Goal: Entertainment & Leisure: Consume media (video, audio)

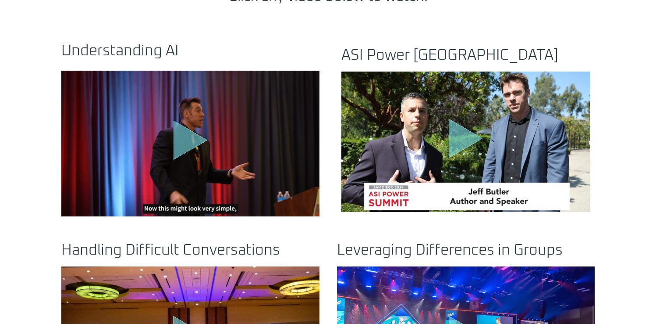
scroll to position [329, 0]
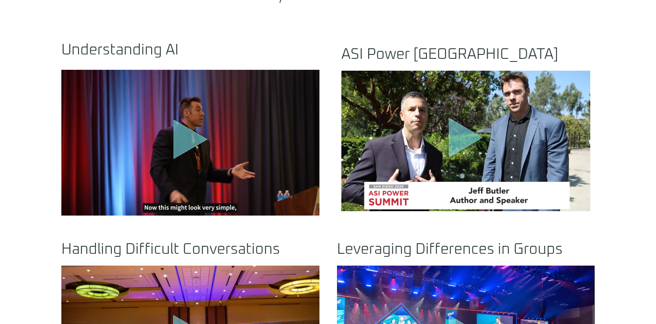
click at [182, 138] on icon "Play Video" at bounding box center [191, 138] width 34 height 39
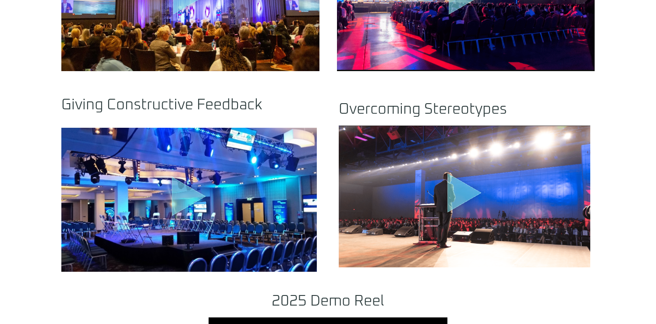
scroll to position [672, 0]
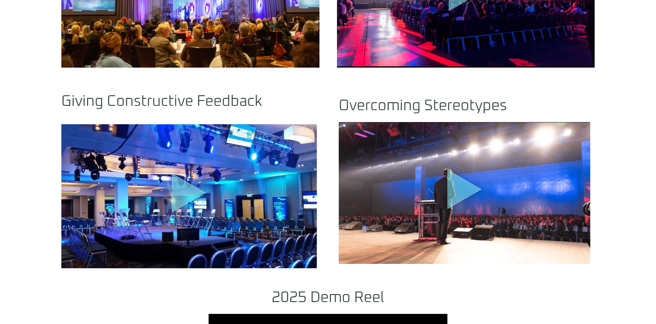
click at [180, 199] on icon "Play Video" at bounding box center [189, 192] width 34 height 39
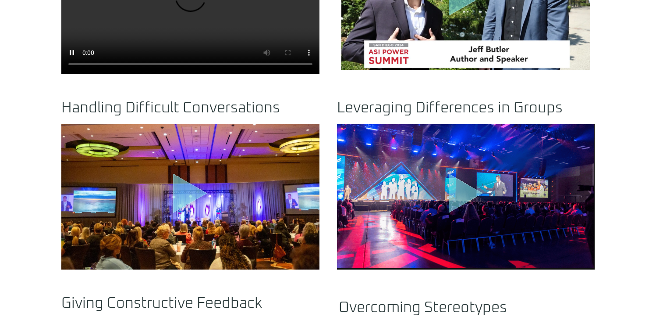
scroll to position [390, 0]
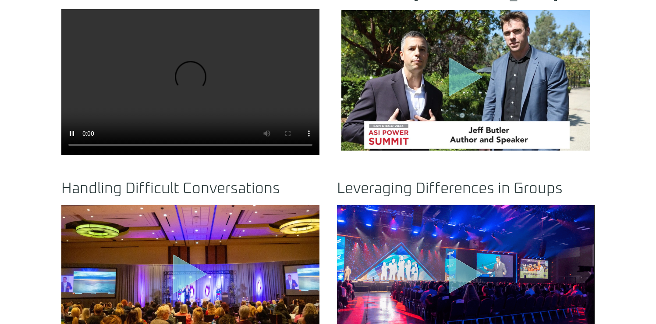
click at [213, 75] on video at bounding box center [190, 81] width 258 height 145
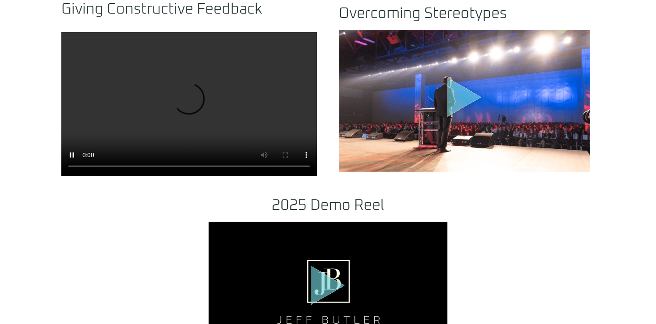
scroll to position [765, 0]
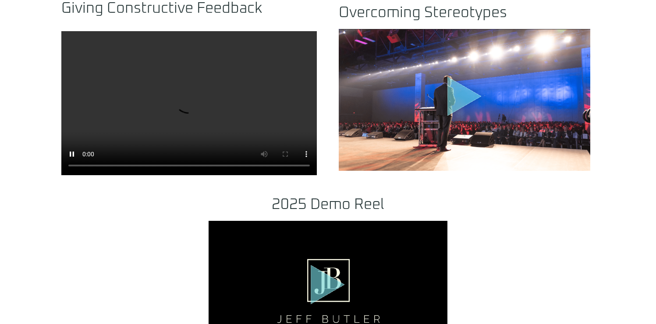
click at [195, 110] on video at bounding box center [189, 103] width 256 height 144
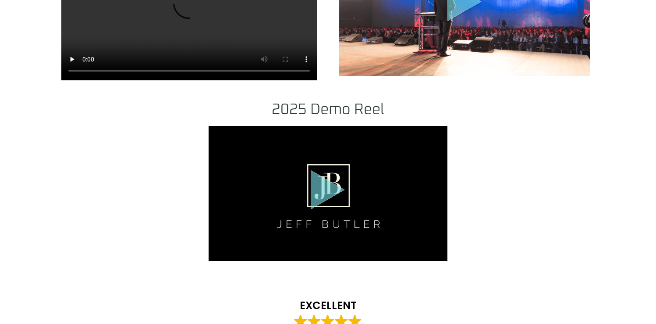
click at [323, 185] on icon "Play Video" at bounding box center [328, 189] width 34 height 39
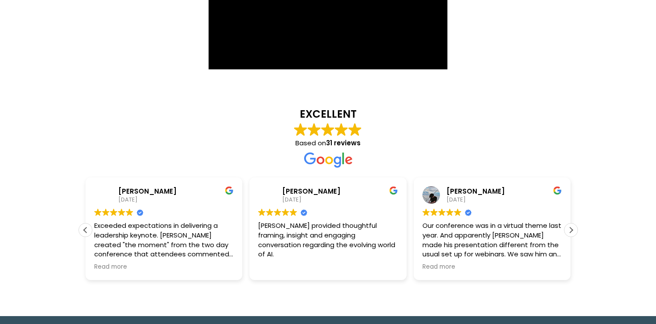
scroll to position [1051, 0]
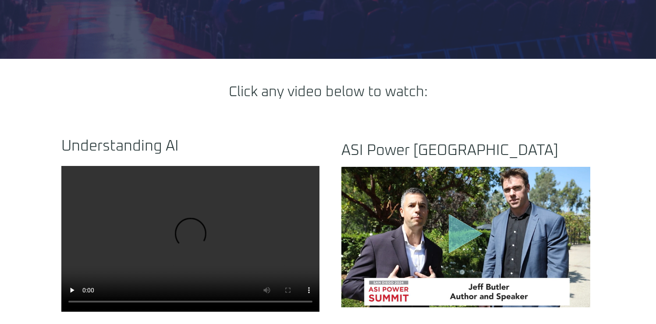
click at [203, 209] on video at bounding box center [190, 238] width 258 height 145
click at [202, 209] on video at bounding box center [190, 238] width 258 height 145
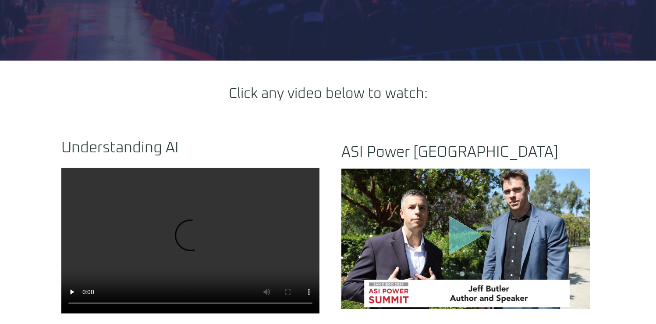
click at [198, 209] on video at bounding box center [190, 239] width 258 height 145
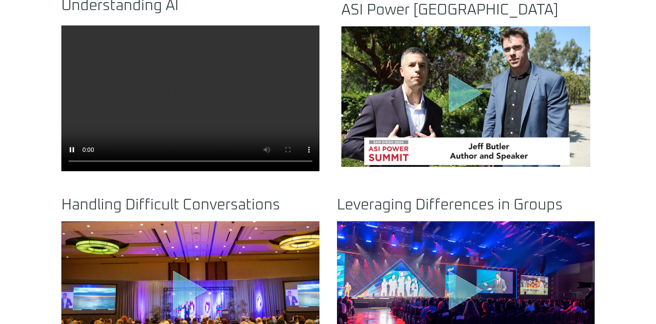
scroll to position [373, 0]
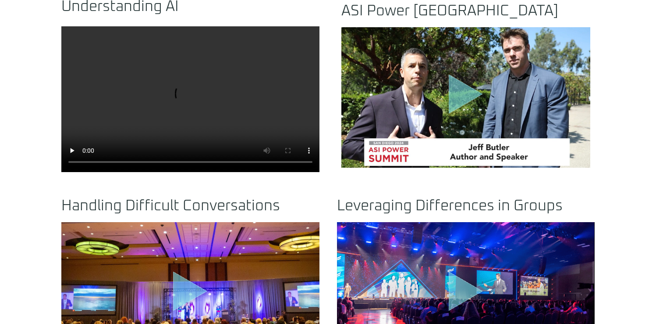
click at [456, 90] on icon "Play Video" at bounding box center [466, 93] width 34 height 39
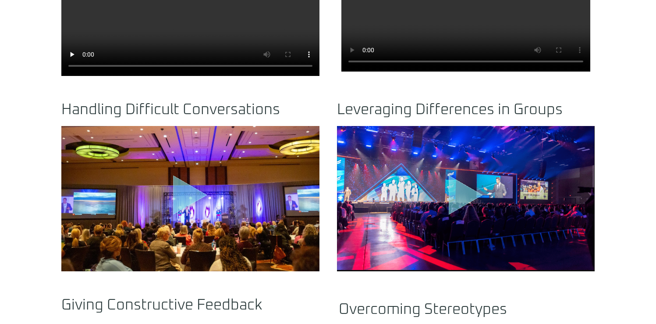
scroll to position [484, 0]
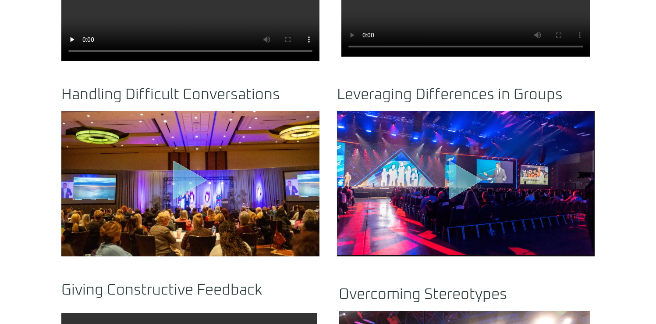
click at [455, 170] on icon "Play Video" at bounding box center [466, 179] width 34 height 39
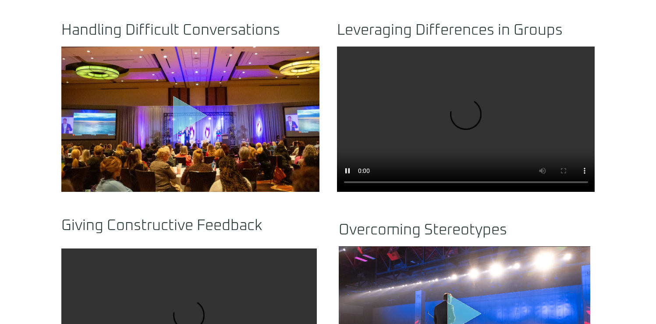
scroll to position [533, 0]
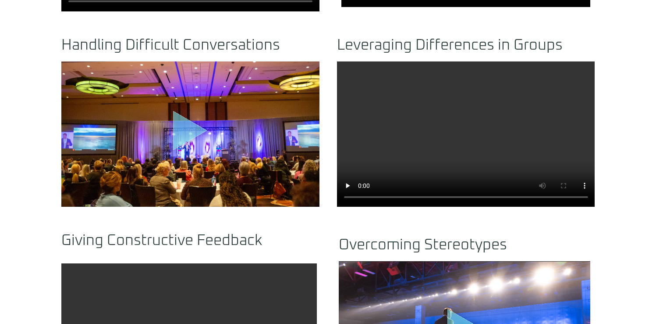
click at [211, 143] on icon ".st0{fill:#FFF;fill-opacity:.39}.st1{fill:#5ADCE8;fill-opacity:.6}.st2{fill:non…" at bounding box center [190, 132] width 44 height 44
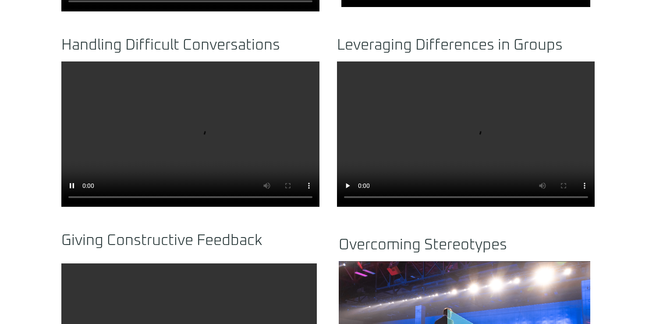
click at [177, 125] on video at bounding box center [190, 133] width 258 height 145
